Goal: Use online tool/utility: Utilize a website feature to perform a specific function

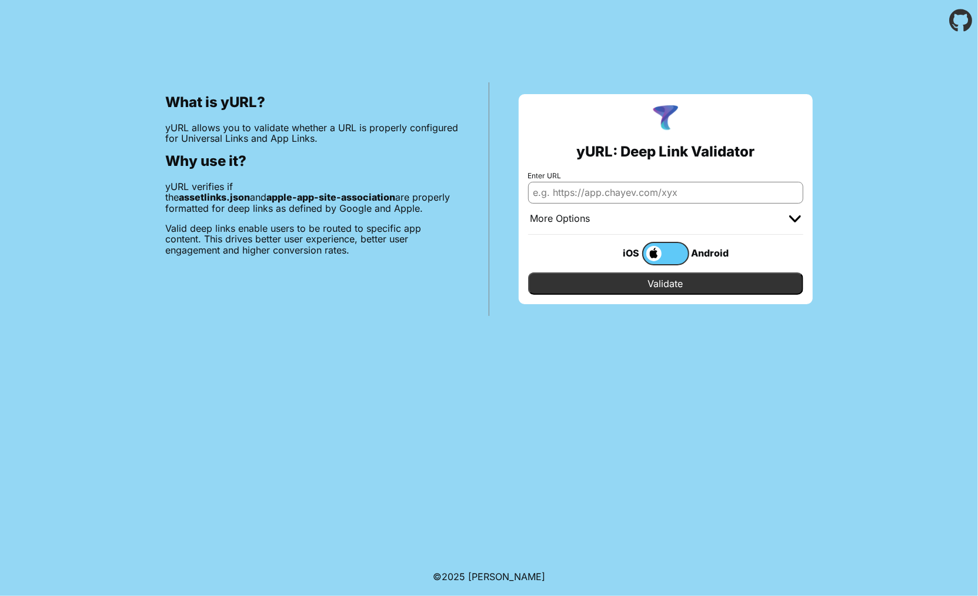
click at [579, 187] on input "Enter URL" at bounding box center [665, 192] width 275 height 21
type input "espn://"
click at [681, 273] on input "Validate" at bounding box center [665, 283] width 275 height 22
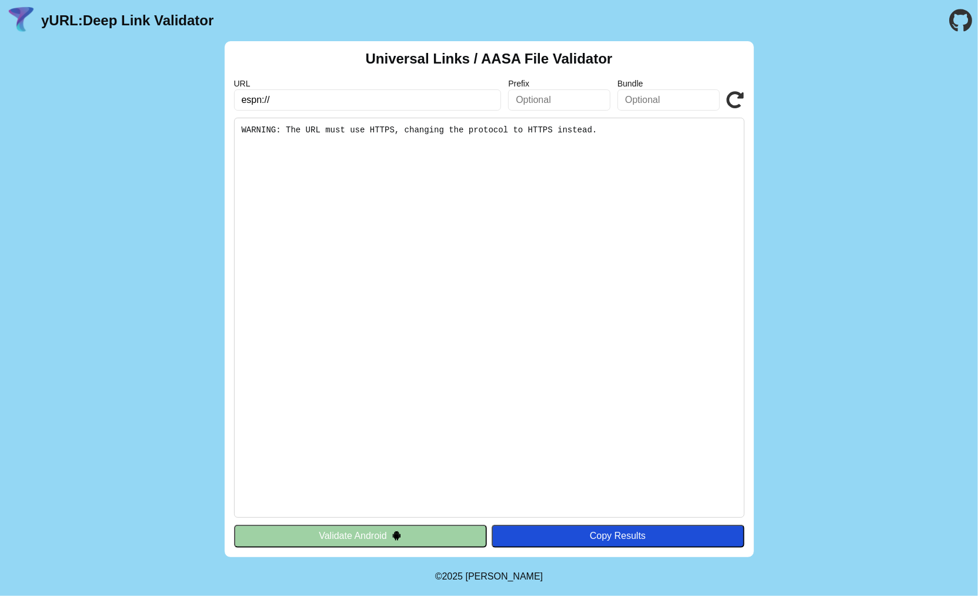
click at [836, 91] on div "Universal Links / AASA File Validator URL espn:// Prefix Bundle Validate WARNIN…" at bounding box center [489, 299] width 978 height 516
